Goal: Transaction & Acquisition: Download file/media

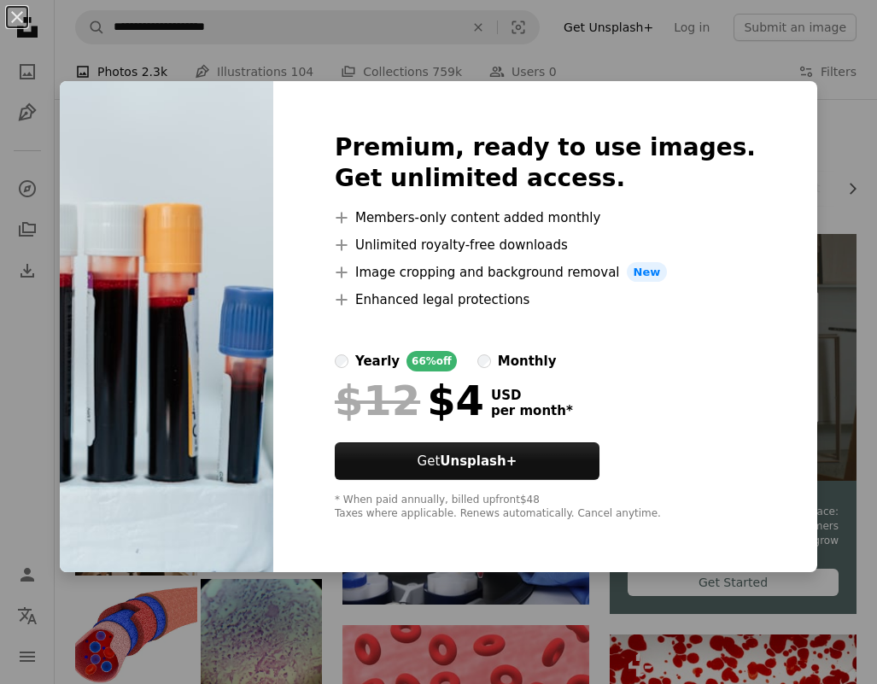
click at [849, 124] on div "An X shape Premium, ready to use images. Get unlimited access. A plus sign Memb…" at bounding box center [438, 342] width 877 height 684
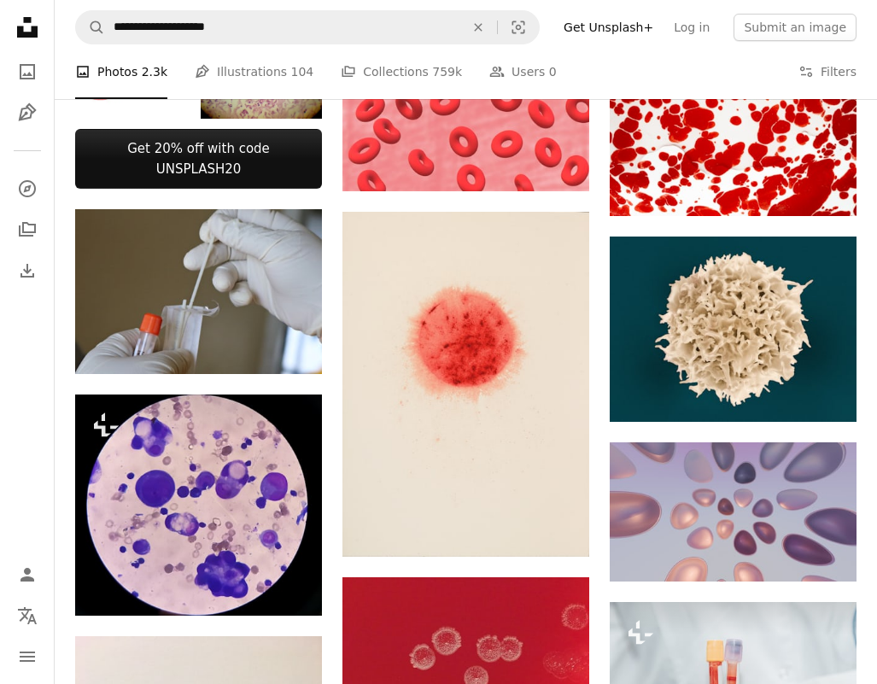
scroll to position [596, 0]
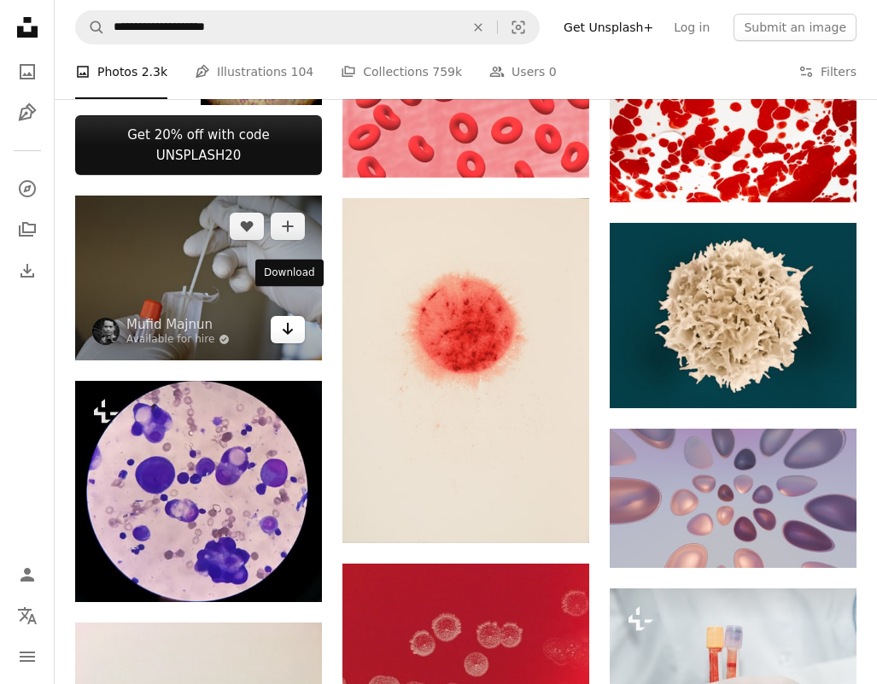
click at [290, 319] on icon "Arrow pointing down" at bounding box center [288, 329] width 14 height 21
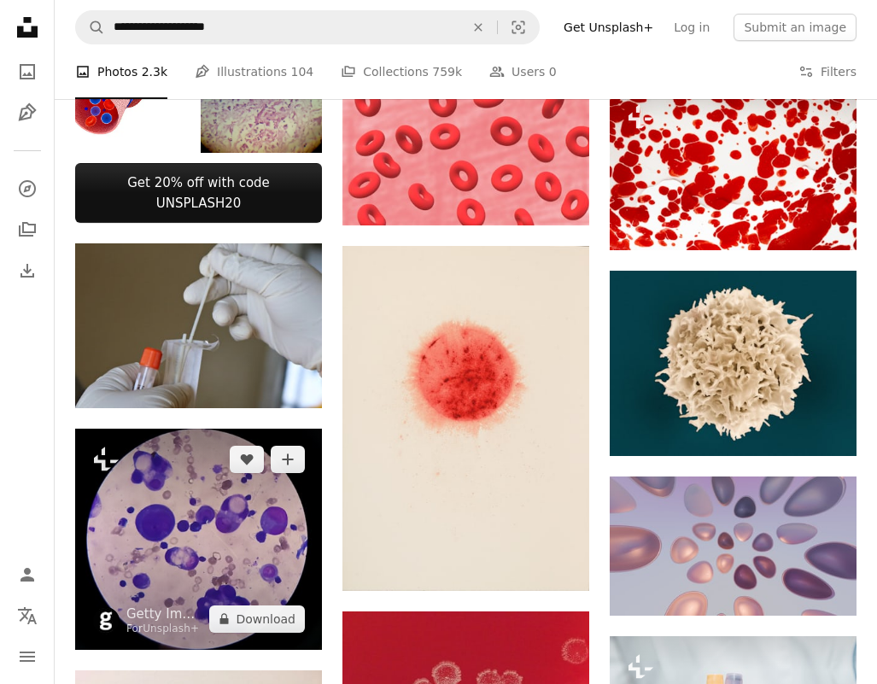
scroll to position [356, 0]
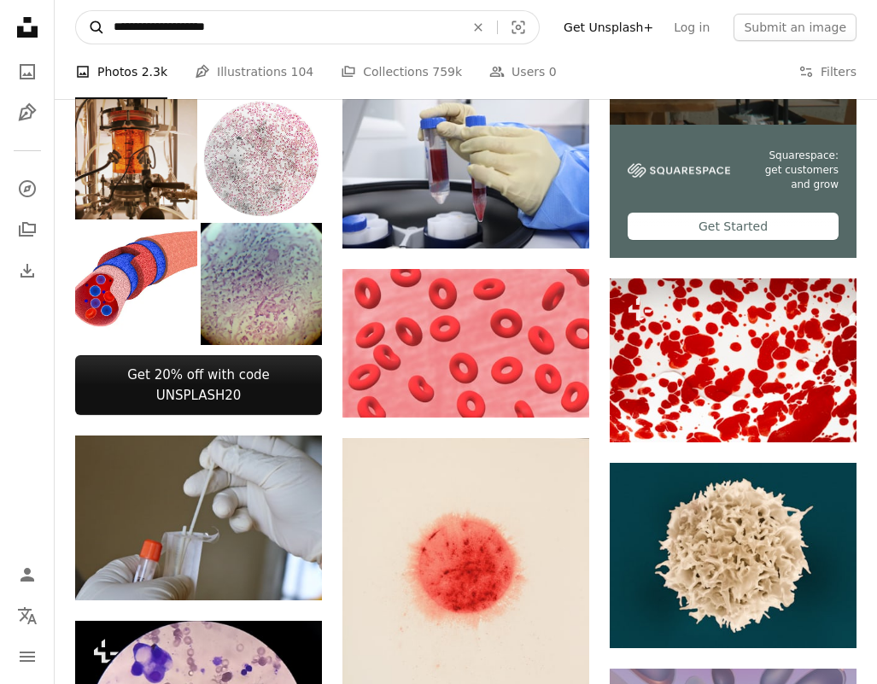
drag, startPoint x: 235, startPoint y: 26, endPoint x: 87, endPoint y: 25, distance: 147.8
click at [87, 25] on form "**********" at bounding box center [307, 27] width 465 height 34
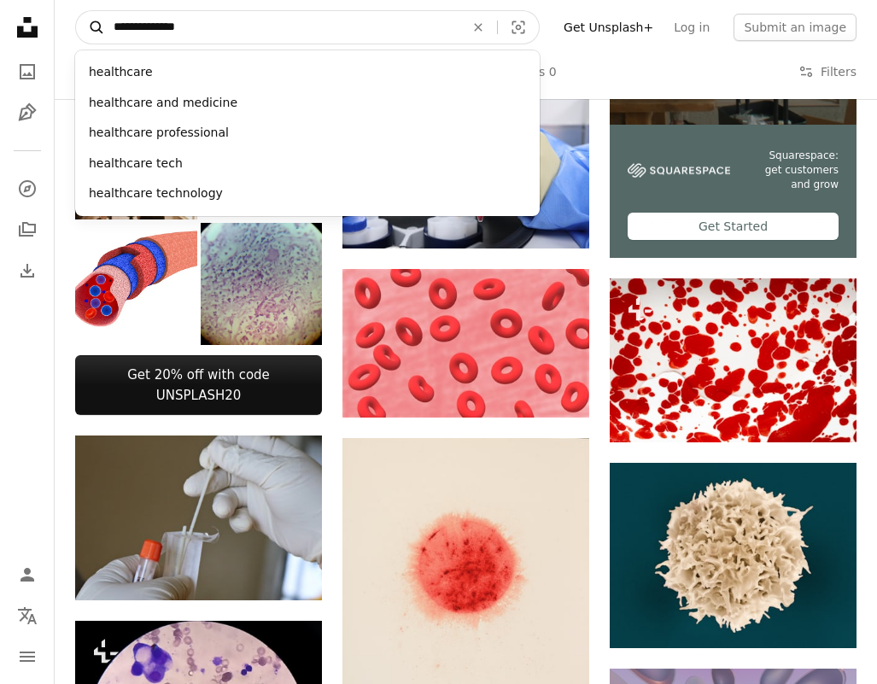
type input "**********"
click at [91, 27] on button "A magnifying glass" at bounding box center [90, 27] width 29 height 32
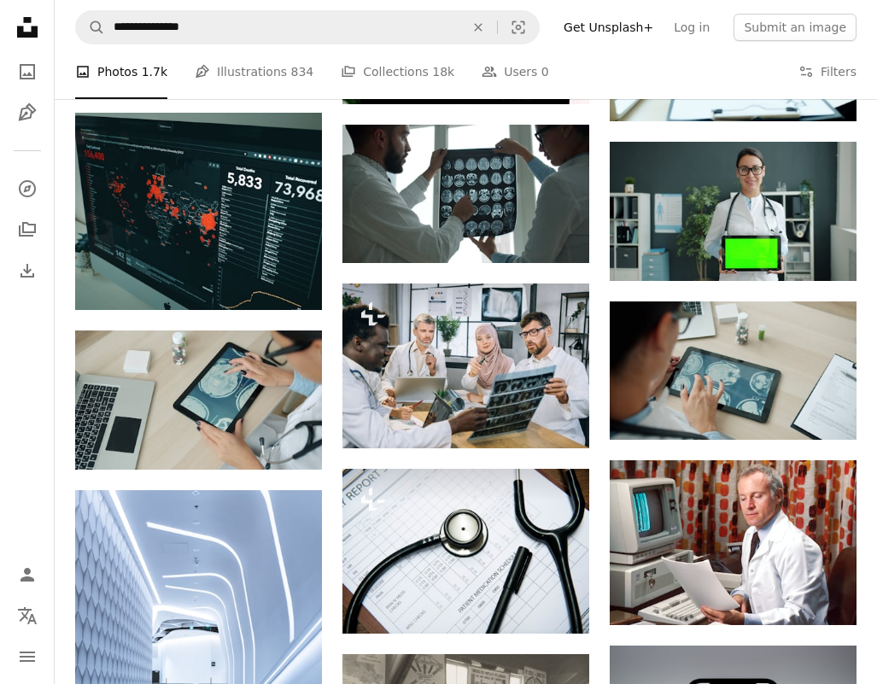
scroll to position [249, 0]
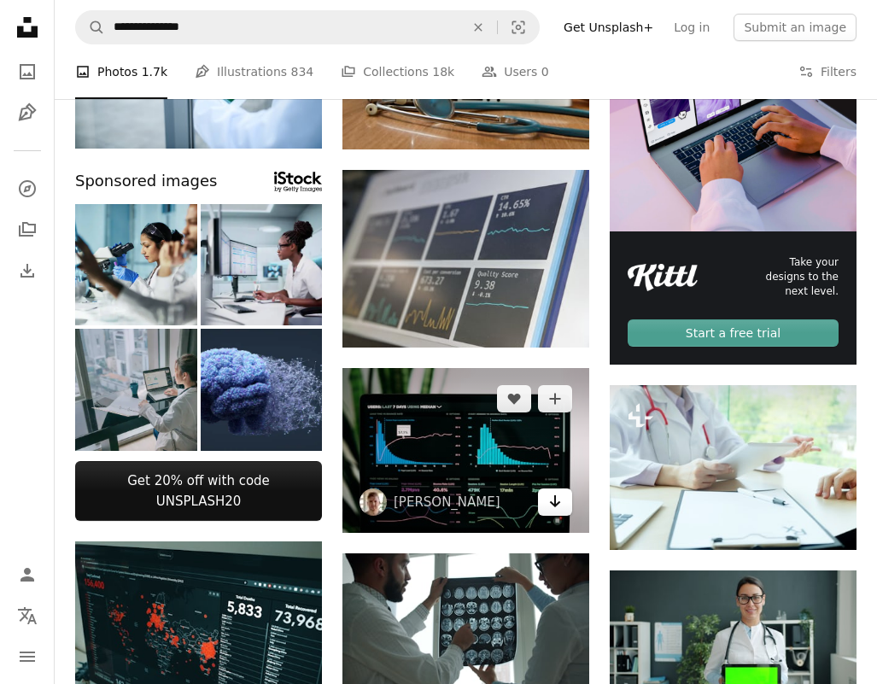
click at [560, 495] on icon "Arrow pointing down" at bounding box center [556, 501] width 14 height 21
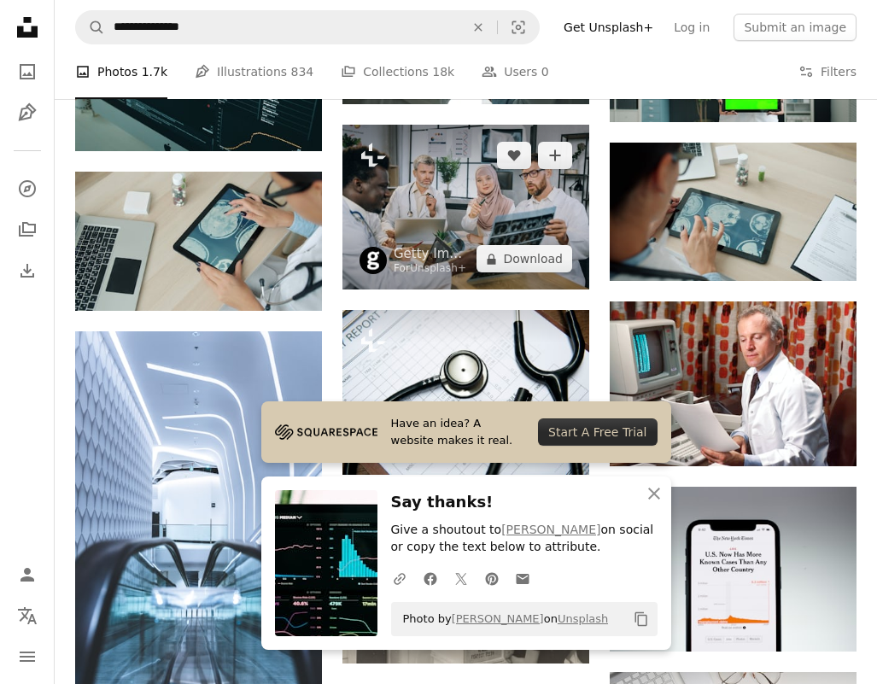
scroll to position [840, 0]
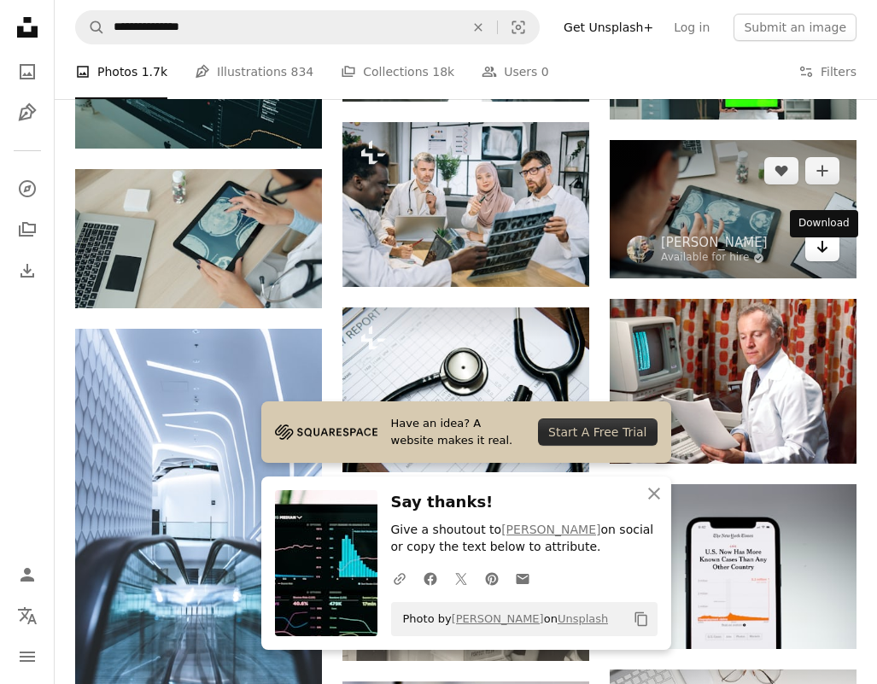
click at [827, 253] on icon "Download" at bounding box center [823, 247] width 11 height 12
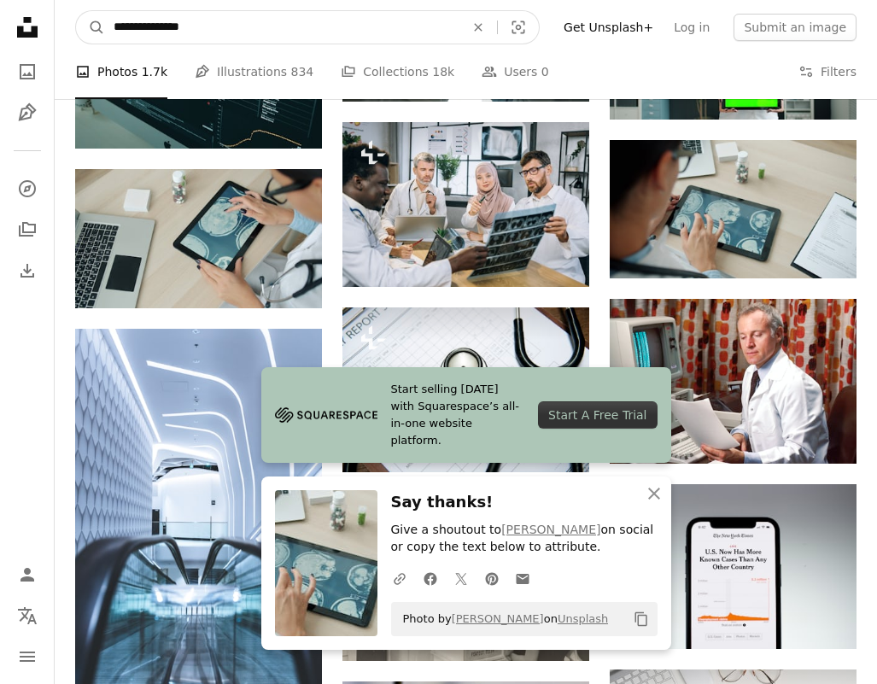
drag, startPoint x: 238, startPoint y: 26, endPoint x: 109, endPoint y: 26, distance: 129.0
click at [109, 26] on input "**********" at bounding box center [282, 27] width 355 height 32
type input "**********"
click at [91, 27] on button "A magnifying glass" at bounding box center [90, 27] width 29 height 32
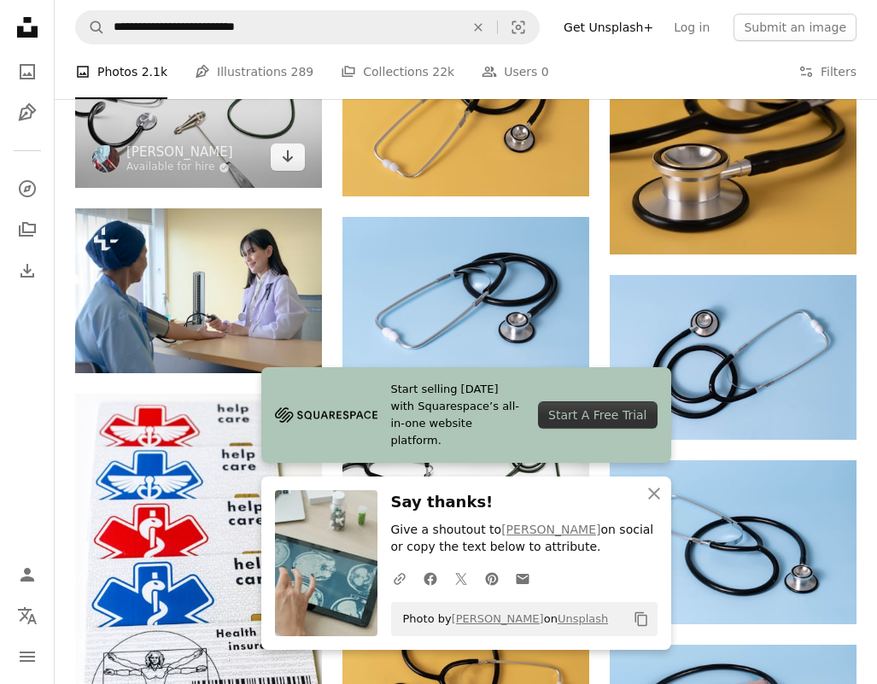
scroll to position [1158, 0]
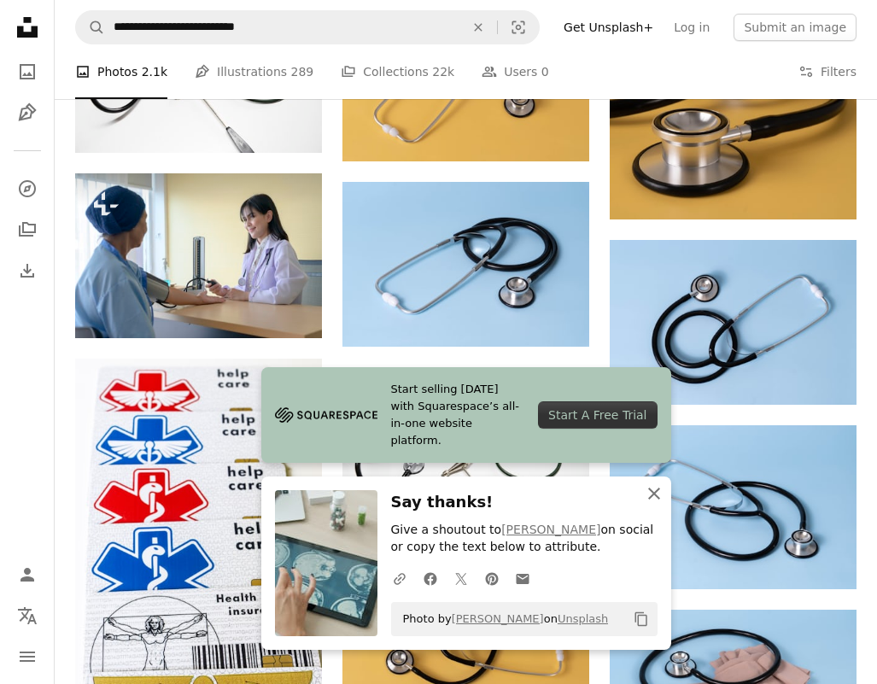
click at [660, 500] on icon "An X shape" at bounding box center [654, 494] width 21 height 21
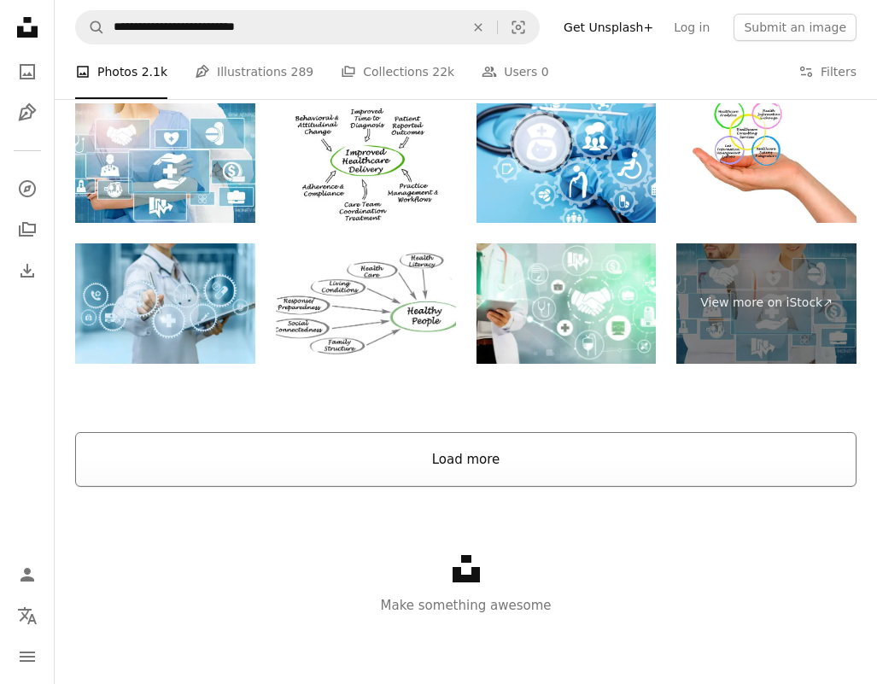
scroll to position [1933, 0]
click at [443, 435] on button "Load more" at bounding box center [466, 459] width 782 height 55
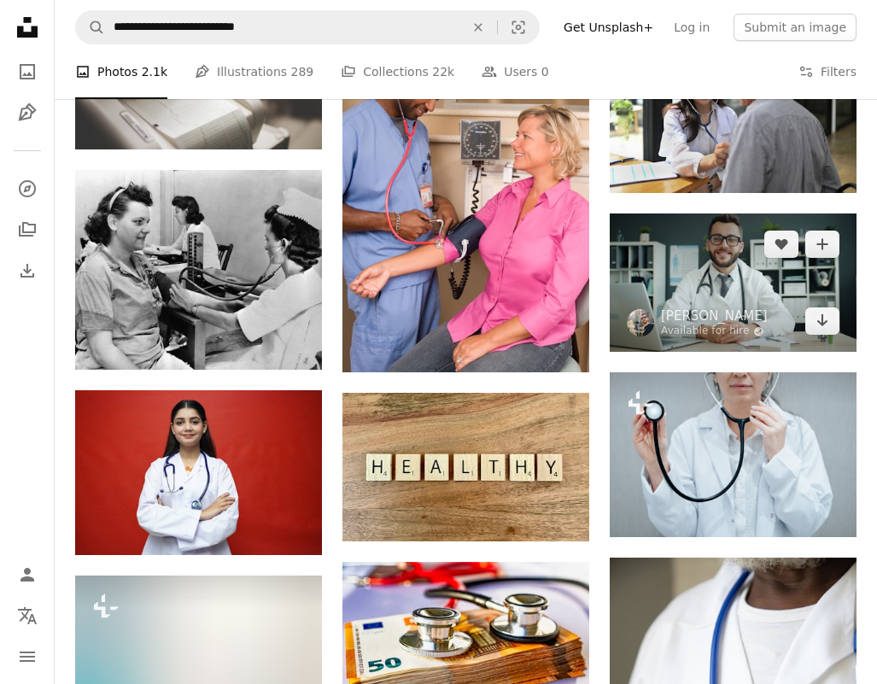
scroll to position [9067, 0]
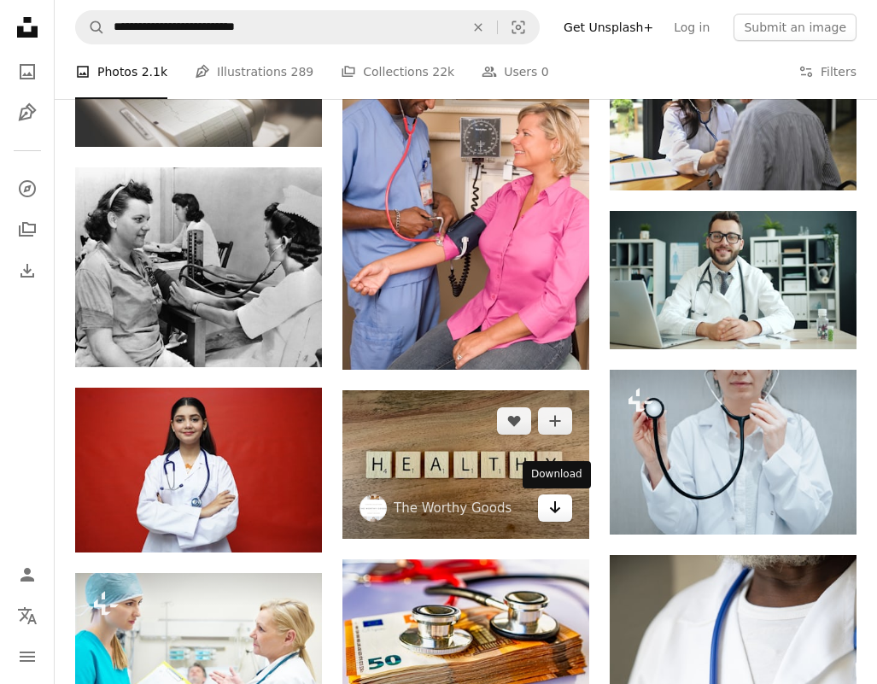
click at [561, 515] on icon "Arrow pointing down" at bounding box center [556, 507] width 14 height 21
